Goal: Task Accomplishment & Management: Use online tool/utility

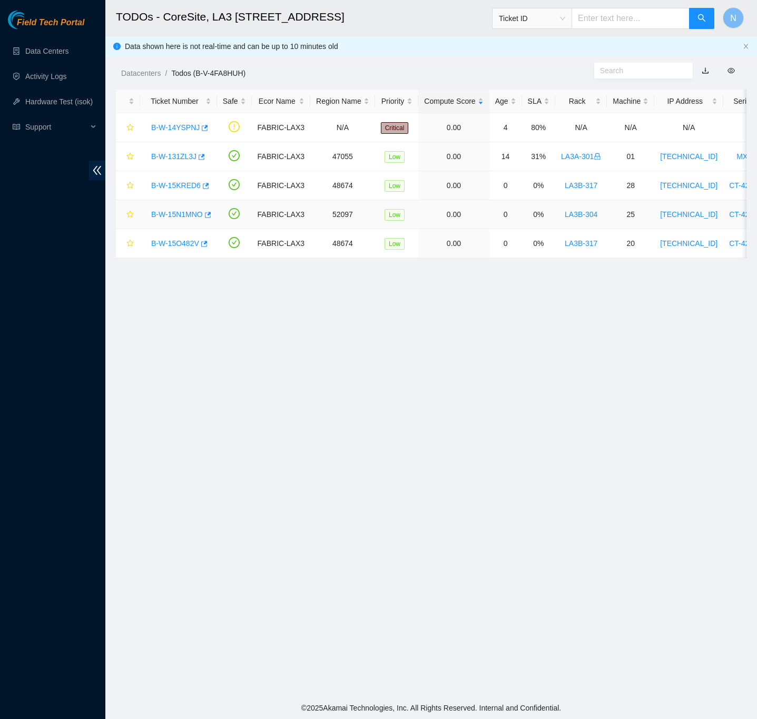
click at [175, 214] on link "B-W-15N1MNO" at bounding box center [177, 214] width 52 height 8
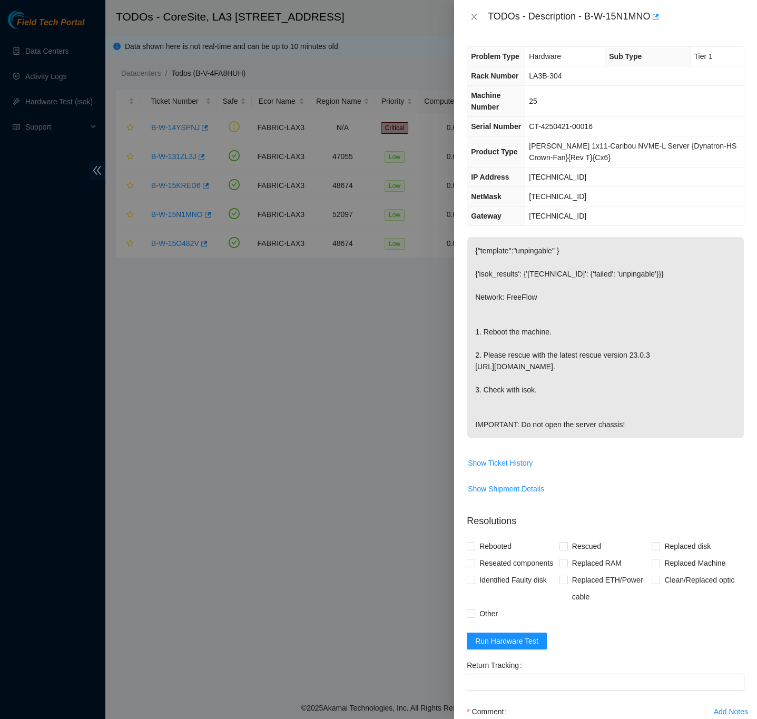
click at [474, 22] on div "TODOs - Description - B-W-15N1MNO" at bounding box center [606, 16] width 278 height 17
click at [472, 13] on icon "close" at bounding box center [474, 17] width 8 height 8
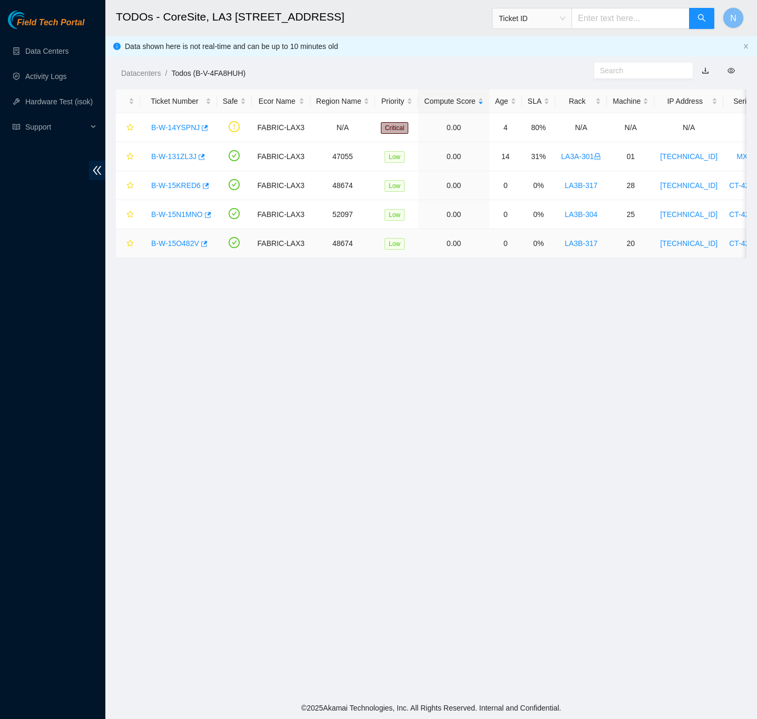
click at [182, 243] on link "B-W-15O482V" at bounding box center [175, 243] width 48 height 8
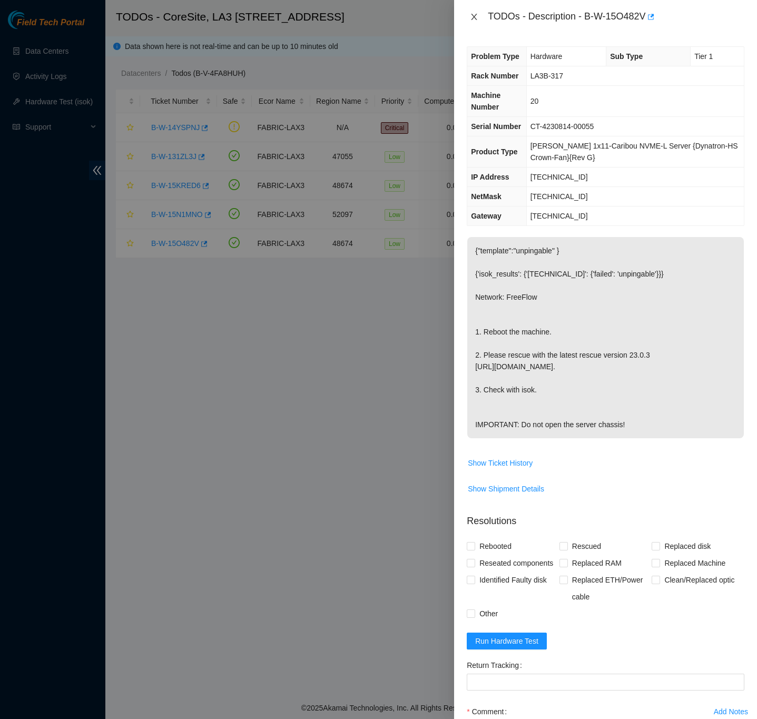
click at [471, 19] on icon "close" at bounding box center [474, 17] width 6 height 6
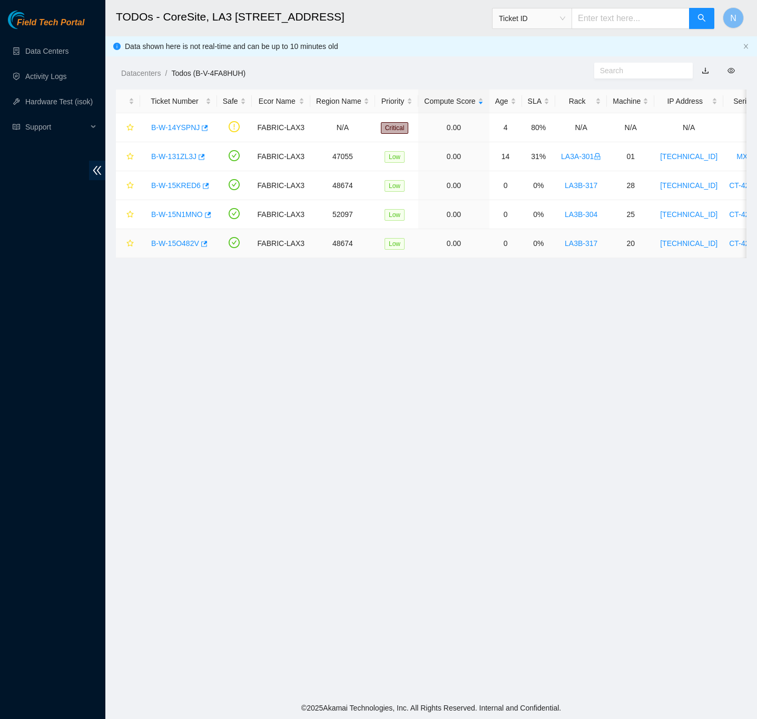
click at [180, 244] on link "B-W-15O482V" at bounding box center [175, 243] width 48 height 8
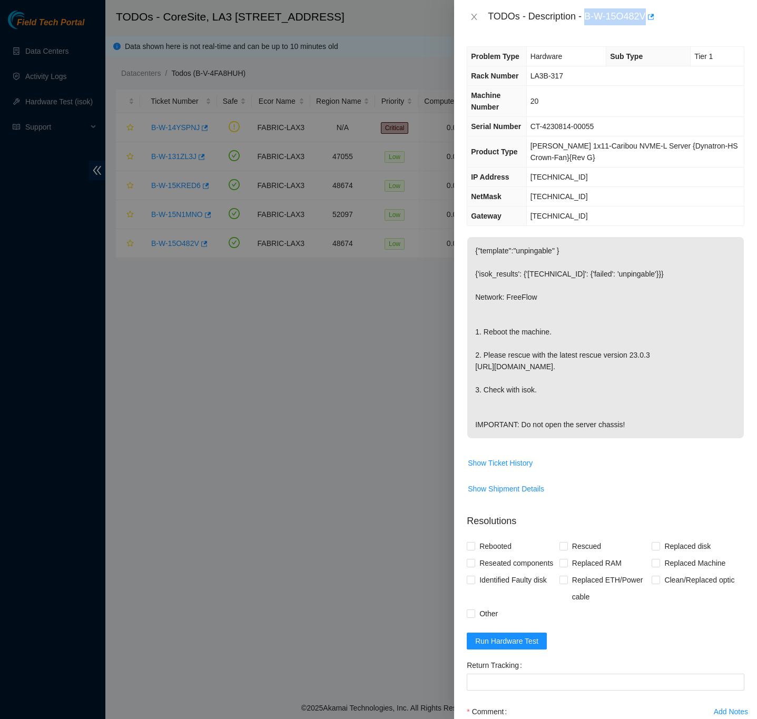
drag, startPoint x: 588, startPoint y: 17, endPoint x: 646, endPoint y: 18, distance: 58.5
click at [646, 18] on div "TODOs - Description - B-W-15O482V" at bounding box center [616, 16] width 256 height 17
copy div "B-W-15O482V"
click at [470, 15] on icon "close" at bounding box center [474, 17] width 8 height 8
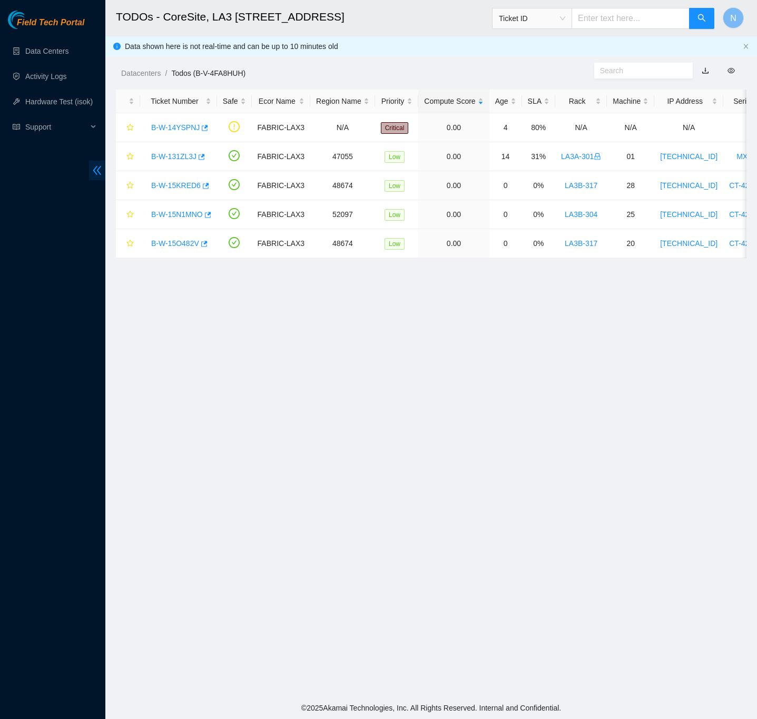
click at [98, 167] on icon "double-left" at bounding box center [97, 170] width 11 height 11
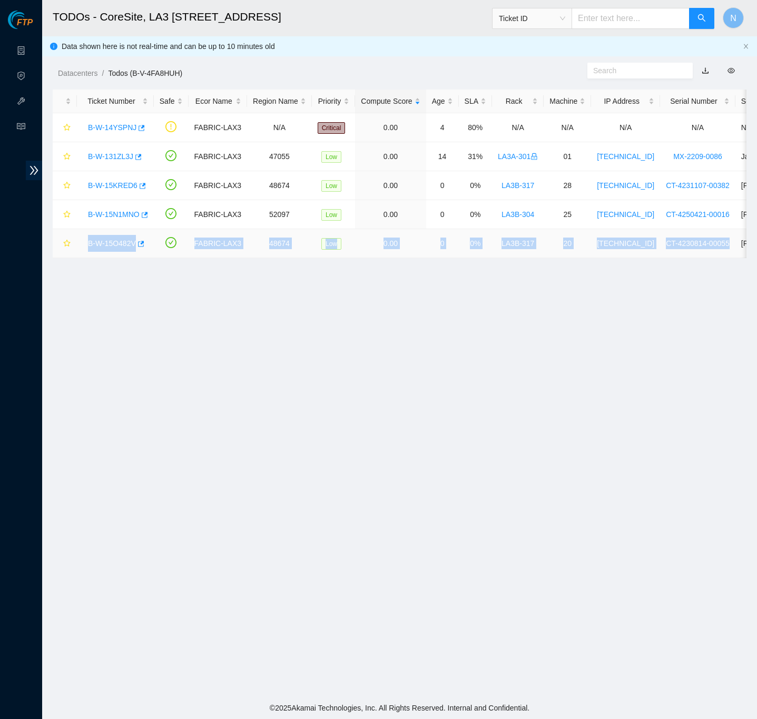
drag, startPoint x: 722, startPoint y: 243, endPoint x: 89, endPoint y: 252, distance: 633.0
click at [89, 252] on tr "B-W-15O482V FABRIC-LAX3 48674 Low 0.00 0 0% LA3B-317 20 [TECHNICAL_ID] CT-42308…" at bounding box center [545, 243] width 985 height 29
copy tr "B-W-15O482V FABRIC-LAX3 48674 Low 0.00 0 0% LA3B-317 20 [TECHNICAL_ID] CT-42308…"
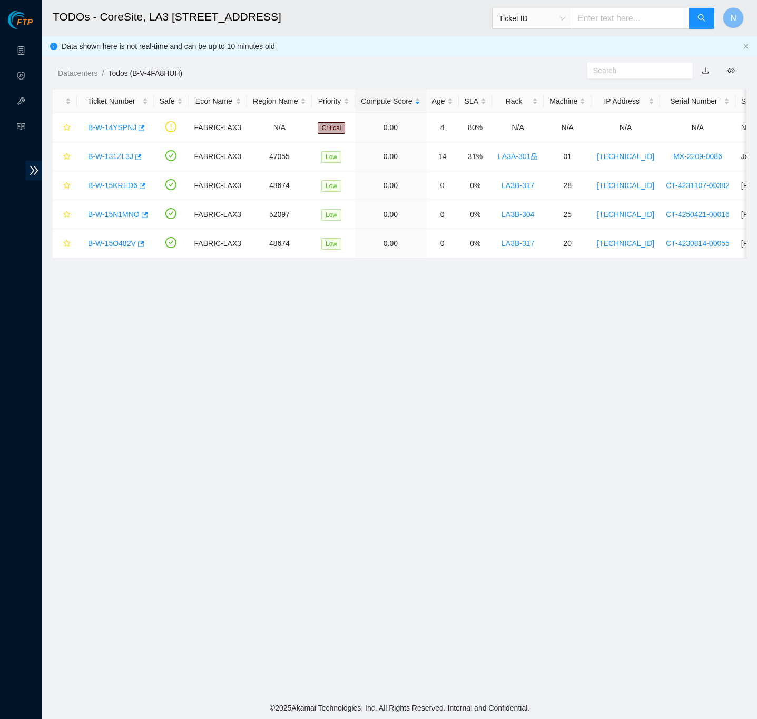
click at [599, 376] on main "TODOs - CoreSite, LA3 200 Bauchet St Ticket ID N Data shown here is not real-ti…" at bounding box center [399, 348] width 715 height 697
click at [117, 245] on link "B-W-15O482V" at bounding box center [112, 243] width 48 height 8
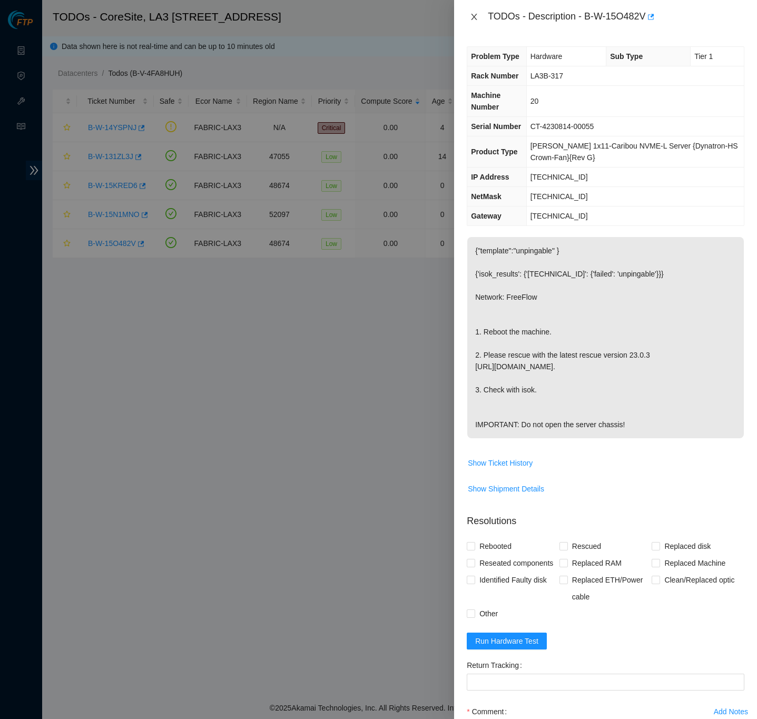
click at [471, 16] on icon "close" at bounding box center [474, 17] width 8 height 8
